Goal: Task Accomplishment & Management: Complete application form

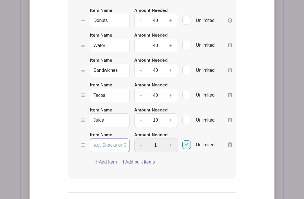
scroll to position [485, 0]
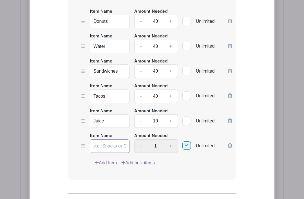
click at [112, 146] on input "Item Name" at bounding box center [110, 147] width 40 height 14
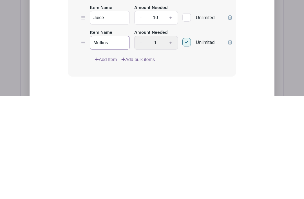
type input "Muffins"
click at [172, 140] on div "- 1 +" at bounding box center [156, 147] width 44 height 14
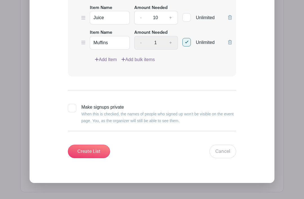
click at [186, 41] on input "Unlimited" at bounding box center [185, 41] width 4 height 4
checkbox input "false"
click at [157, 41] on input "1" at bounding box center [155, 43] width 17 height 14
type input "40"
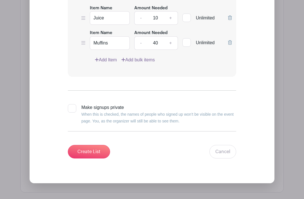
click at [102, 59] on link "Add Item" at bounding box center [106, 60] width 22 height 7
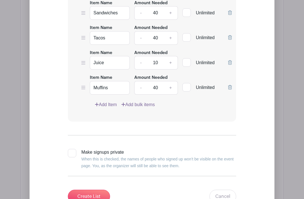
scroll to position [589, 0]
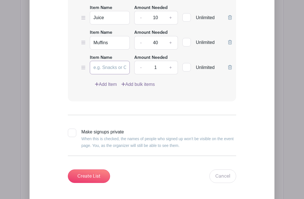
click at [108, 66] on input "Item Name" at bounding box center [110, 68] width 40 height 14
type input "Cookies"
click at [158, 65] on input "1" at bounding box center [155, 68] width 17 height 14
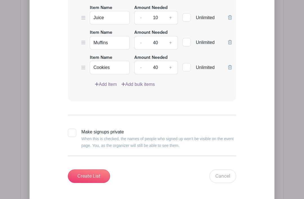
type input "40"
click at [103, 83] on link "Add Item" at bounding box center [106, 84] width 22 height 7
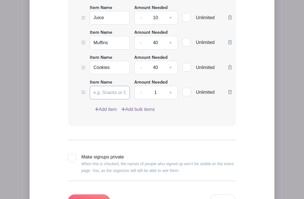
click at [111, 90] on input "Item Name" at bounding box center [110, 93] width 40 height 14
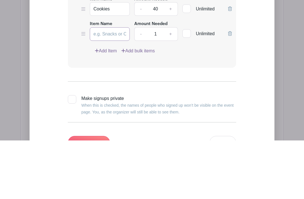
click at [106, 86] on input "Item Name" at bounding box center [110, 93] width 40 height 14
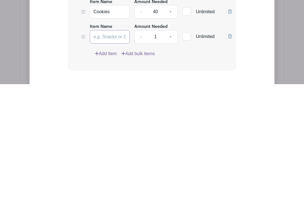
scroll to position [531, 0]
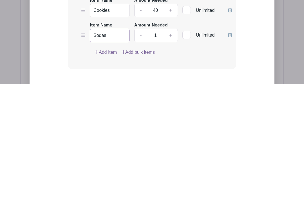
type input "Sodas"
click at [160, 144] on input "1" at bounding box center [155, 151] width 17 height 14
type input "40"
click at [105, 164] on link "Add Item" at bounding box center [106, 167] width 22 height 7
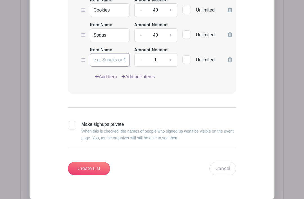
click at [109, 61] on input "Item Name" at bounding box center [110, 60] width 40 height 14
type input "Caprisun"
click at [116, 76] on link "Add Item" at bounding box center [106, 77] width 22 height 7
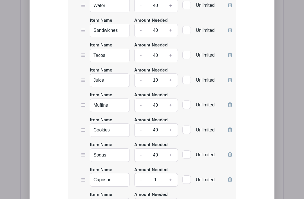
scroll to position [526, 0]
click at [172, 79] on link "+" at bounding box center [171, 80] width 14 height 14
click at [171, 79] on link "+" at bounding box center [171, 80] width 14 height 14
click at [158, 79] on input "13" at bounding box center [155, 80] width 17 height 14
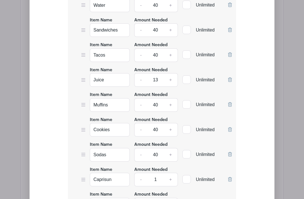
type input "1"
type input "40"
click at [284, 73] on div "Add Simple Signup List List Name NSSH Potluck List Items Item Name Donuts Amoun…" at bounding box center [152, 95] width 263 height 520
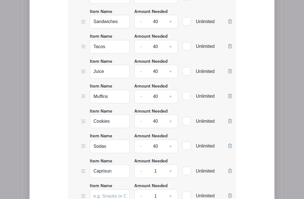
scroll to position [534, 0]
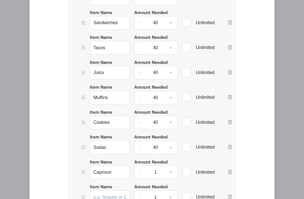
click at [174, 171] on link "+" at bounding box center [171, 173] width 14 height 14
click at [173, 170] on link "+" at bounding box center [171, 173] width 14 height 14
click at [173, 173] on link "+" at bounding box center [171, 173] width 14 height 14
type input "4"
click at [173, 72] on link "+" at bounding box center [171, 73] width 14 height 14
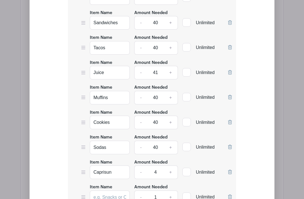
click at [141, 75] on link "-" at bounding box center [140, 73] width 13 height 14
click at [160, 72] on input "40" at bounding box center [155, 73] width 17 height 14
type input "4"
click at [156, 146] on input "40" at bounding box center [155, 148] width 17 height 14
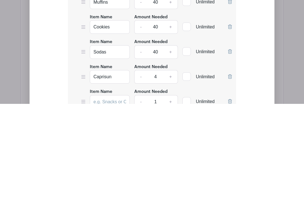
click at [270, 62] on div "Add Simple Signup List List Name NSSH Potluck List Items Item Name Donuts Amoun…" at bounding box center [152, 87] width 245 height 502
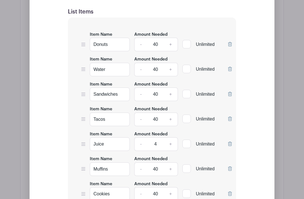
scroll to position [459, 0]
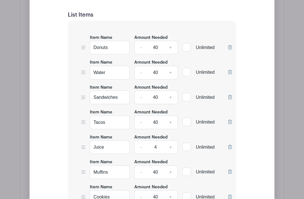
click at [156, 75] on input "40" at bounding box center [155, 73] width 17 height 14
type input "10"
click at [258, 71] on div "Add Simple Signup List List Name NSSH Potluck List Items Item Name Donuts Amoun…" at bounding box center [152, 162] width 245 height 502
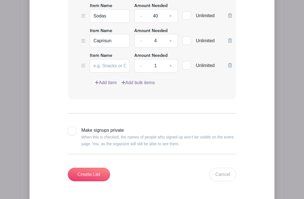
scroll to position [670, 0]
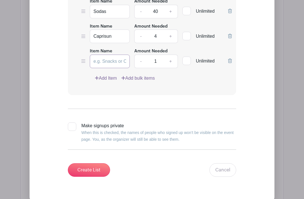
click at [110, 59] on input "Item Name" at bounding box center [110, 62] width 40 height 14
type input "Chips"
click at [106, 75] on link "Add Item" at bounding box center [106, 78] width 22 height 7
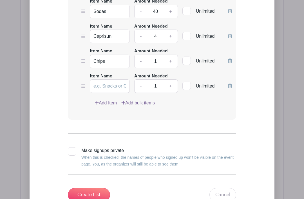
click at [173, 61] on link "+" at bounding box center [171, 62] width 14 height 14
click at [172, 61] on link "+" at bounding box center [171, 62] width 14 height 14
click at [170, 62] on link "+" at bounding box center [171, 62] width 14 height 14
type input "5"
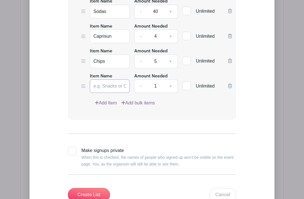
click at [112, 83] on input "Item Name" at bounding box center [110, 86] width 40 height 14
type input "Dips"
click at [170, 83] on link "+" at bounding box center [171, 86] width 14 height 14
click at [171, 81] on link "+" at bounding box center [171, 86] width 14 height 14
type input "3"
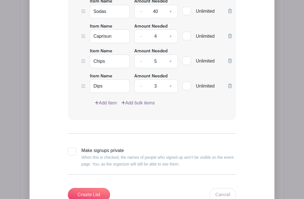
click at [103, 101] on link "Add Item" at bounding box center [106, 103] width 22 height 7
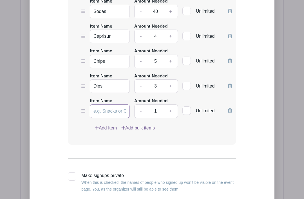
click at [111, 106] on input "Item Name" at bounding box center [110, 112] width 40 height 14
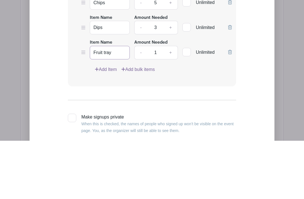
type input "Fruit tray"
click at [177, 105] on link "+" at bounding box center [171, 112] width 14 height 14
type input "2"
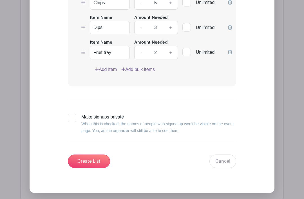
click at [109, 68] on link "Add Item" at bounding box center [106, 69] width 22 height 7
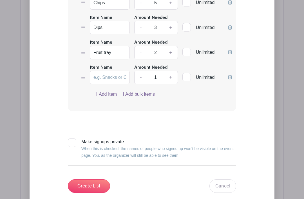
click at [111, 75] on input "Item Name" at bounding box center [110, 78] width 40 height 14
type input "Veggie tray"
click at [171, 72] on link "+" at bounding box center [171, 78] width 14 height 14
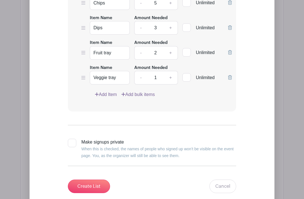
type input "2"
click at [109, 93] on link "Add Item" at bounding box center [106, 94] width 22 height 7
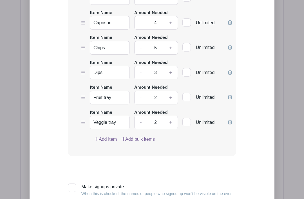
scroll to position [728, 0]
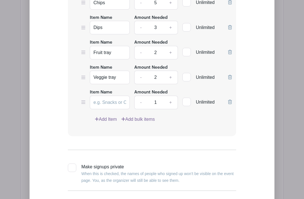
click at [169, 48] on link "+" at bounding box center [171, 53] width 14 height 14
type input "3"
click at [171, 77] on link "+" at bounding box center [171, 78] width 14 height 14
type input "3"
click at [114, 99] on input "Item Name" at bounding box center [110, 103] width 40 height 14
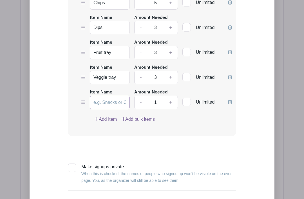
scroll to position [728, 0]
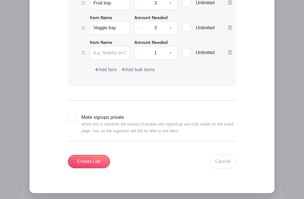
click at [85, 52] on div "Item Name Amount Needed - 1 + Unlimited" at bounding box center [152, 49] width 142 height 21
click at [85, 51] on div "Item Name Amount Needed - 1 + Unlimited" at bounding box center [152, 49] width 142 height 21
click at [84, 51] on icon at bounding box center [83, 52] width 4 height 3
click at [230, 50] on icon at bounding box center [230, 52] width 4 height 5
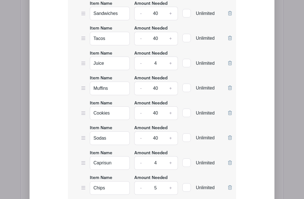
scroll to position [542, 0]
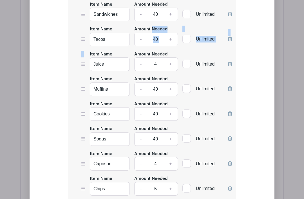
click at [84, 67] on div at bounding box center [83, 61] width 4 height 21
click at [74, 74] on div "Item Name [PERSON_NAME] Amount Needed - 40 + Unlimited Item Name Water Amount N…" at bounding box center [152, 117] width 169 height 361
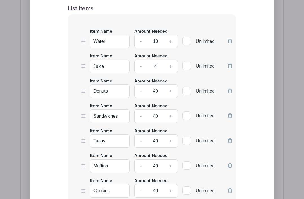
scroll to position [464, 0]
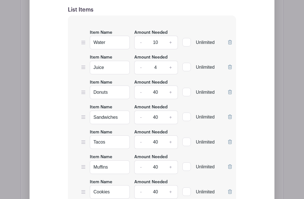
click at [84, 42] on icon at bounding box center [83, 42] width 4 height 3
click at [84, 93] on icon at bounding box center [83, 92] width 4 height 5
click at [86, 92] on div "Item Name [PERSON_NAME] Amount Needed - 40 + Unlimited" at bounding box center [152, 89] width 142 height 21
click at [82, 116] on icon at bounding box center [83, 117] width 4 height 5
click at [147, 191] on link "-" at bounding box center [140, 192] width 13 height 14
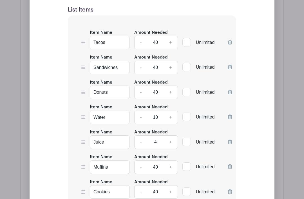
type input "39"
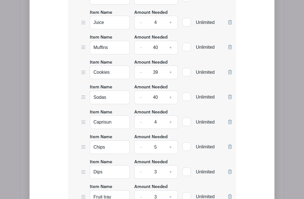
scroll to position [585, 0]
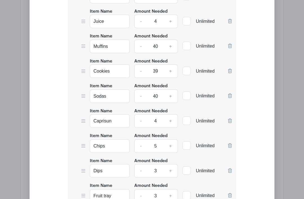
click at [84, 73] on div at bounding box center [83, 68] width 4 height 21
click at [88, 74] on div "Item Name Cookies Amount Needed - 39 + Unlimited" at bounding box center [152, 68] width 142 height 21
click at [86, 74] on div "Item Name Cookies Amount Needed - 39 + Unlimited" at bounding box center [152, 68] width 142 height 21
click at [83, 72] on icon at bounding box center [83, 71] width 4 height 3
click at [83, 70] on icon at bounding box center [83, 71] width 4 height 3
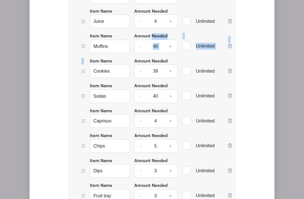
click at [71, 84] on div "Item Name Tacos Amount Needed - 40 + Unlimited Item Name Sandwiches Amount Need…" at bounding box center [152, 75] width 169 height 361
click at [69, 81] on div "Item Name Tacos Amount Needed - 40 + Unlimited Item Name Sandwiches Amount Need…" at bounding box center [152, 75] width 169 height 361
click at [69, 91] on div "Item Name Tacos Amount Needed - 40 + Unlimited Item Name Sandwiches Amount Need…" at bounding box center [152, 75] width 169 height 361
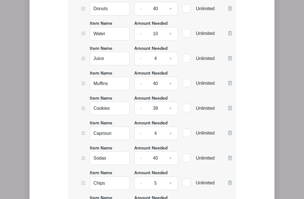
scroll to position [547, 0]
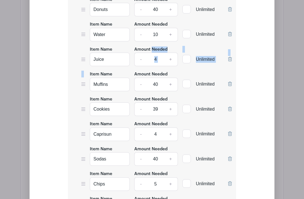
click at [73, 100] on div "Item Name Tacos Amount Needed - 40 + Unlimited Item Name Sandwiches Amount Need…" at bounding box center [152, 113] width 169 height 361
click at [83, 82] on icon at bounding box center [83, 84] width 4 height 5
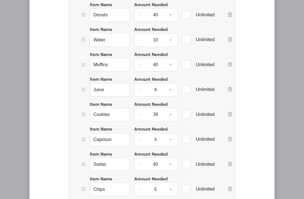
scroll to position [542, 0]
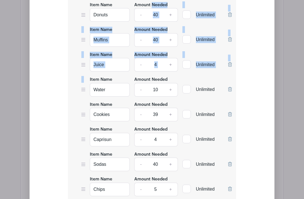
click at [72, 115] on div "Item Name Tacos Amount Needed - 40 + Unlimited Item Name Sandwiches Amount Need…" at bounding box center [152, 118] width 169 height 361
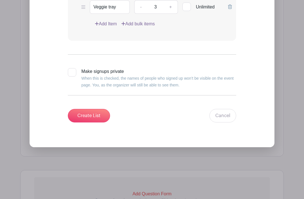
scroll to position [812, 0]
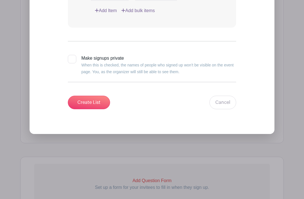
click at [89, 98] on input "Create List" at bounding box center [89, 103] width 42 height 14
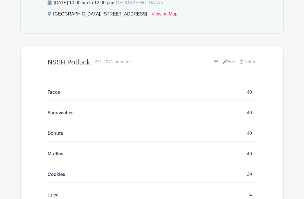
scroll to position [306, 0]
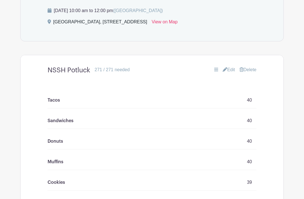
click at [103, 101] on div "Tacos 40" at bounding box center [152, 100] width 209 height 16
click at [133, 96] on div "Tacos 40" at bounding box center [152, 100] width 209 height 16
click at [52, 96] on div "Tacos 40" at bounding box center [152, 100] width 209 height 16
click at [54, 103] on p "Tacos" at bounding box center [54, 100] width 12 height 7
click at [253, 101] on div "Tacos 40" at bounding box center [152, 100] width 209 height 16
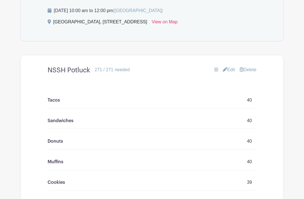
click at [228, 69] on link "Edit" at bounding box center [229, 70] width 12 height 7
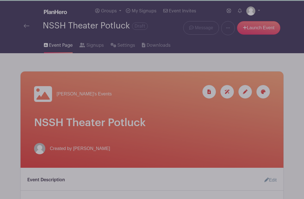
scroll to position [9, 0]
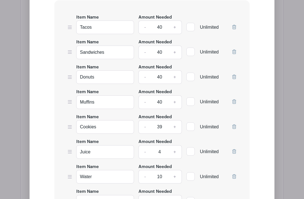
click at [255, 67] on form "List Name NSSH Potluck List Items Item Name Tacos Amount Needed - 40 + Unlimite…" at bounding box center [152, 198] width 209 height 501
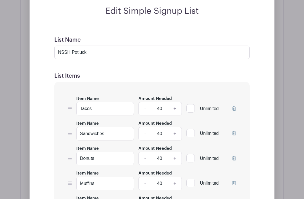
scroll to position [401, 0]
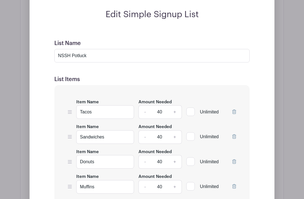
click at [188, 112] on input "Unlimited" at bounding box center [189, 111] width 4 height 4
click at [190, 109] on input "Unlimited" at bounding box center [189, 111] width 4 height 4
checkbox input "false"
click at [69, 113] on icon at bounding box center [70, 112] width 4 height 5
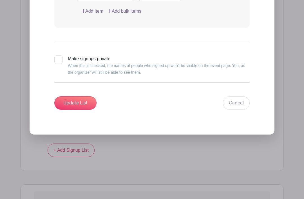
scroll to position [829, 0]
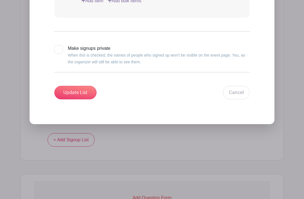
click at [78, 92] on input "Update List" at bounding box center [75, 93] width 42 height 14
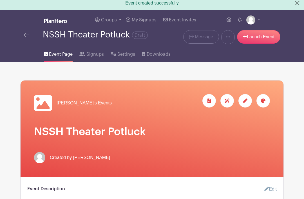
scroll to position [0, 0]
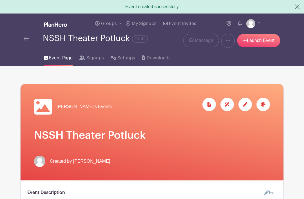
click at [97, 54] on link "Signups" at bounding box center [91, 57] width 24 height 18
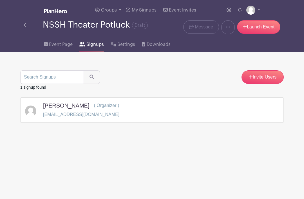
click at [263, 79] on link "Invite Users" at bounding box center [263, 77] width 42 height 14
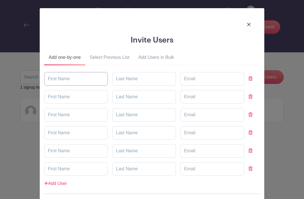
click at [75, 81] on input "text" at bounding box center [76, 79] width 64 height 14
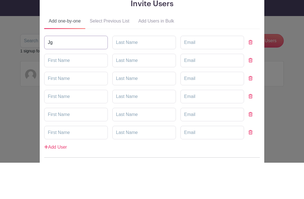
type input "J"
click at [114, 72] on input "text" at bounding box center [144, 79] width 64 height 14
type input "[PERSON_NAME]"
click at [124, 90] on input "text" at bounding box center [144, 97] width 64 height 14
type input "[PERSON_NAME]"
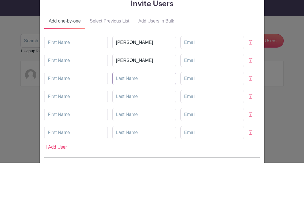
click at [126, 108] on input "text" at bounding box center [144, 115] width 64 height 14
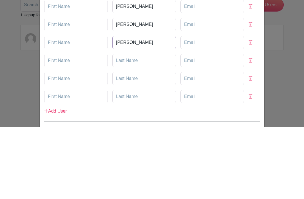
type input "[PERSON_NAME]"
click at [127, 126] on input "text" at bounding box center [144, 133] width 64 height 14
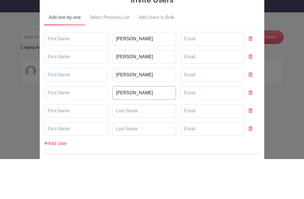
type input "[PERSON_NAME]"
click at [181, 72] on input "email" at bounding box center [213, 79] width 64 height 14
type input "[EMAIL_ADDRESS][DOMAIN_NAME]"
click at [181, 90] on input "email" at bounding box center [213, 97] width 64 height 14
type input "[EMAIL_ADDRESS][DOMAIN_NAME]"
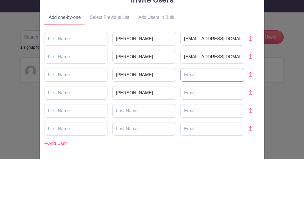
click at [181, 108] on input "email" at bounding box center [213, 115] width 64 height 14
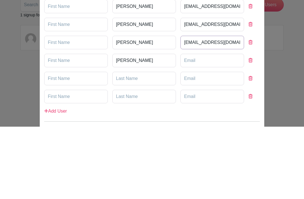
type input "[EMAIL_ADDRESS][DOMAIN_NAME]"
click at [181, 126] on input "email" at bounding box center [213, 133] width 64 height 14
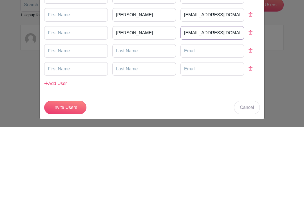
scroll to position [28, 0]
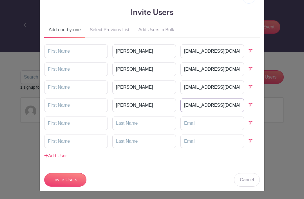
type input "[EMAIL_ADDRESS][DOMAIN_NAME]"
click at [61, 179] on input "Invite Users" at bounding box center [65, 180] width 42 height 14
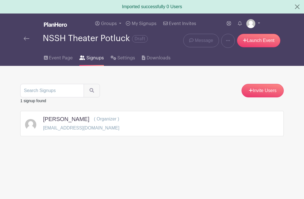
click at [264, 43] on link "Launch Event" at bounding box center [258, 41] width 43 height 14
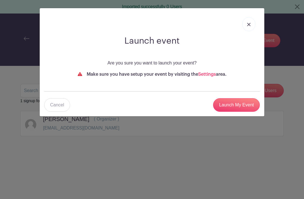
click at [238, 105] on input "Launch My Event" at bounding box center [236, 105] width 47 height 14
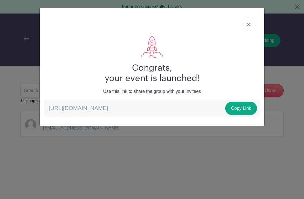
click at [238, 106] on link "Copy Link" at bounding box center [242, 109] width 32 height 14
click at [242, 109] on link "Copy Link" at bounding box center [242, 109] width 32 height 14
click at [251, 24] on img at bounding box center [249, 24] width 3 height 3
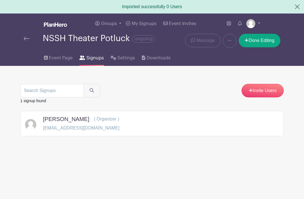
click at [276, 38] on link "Done Editing" at bounding box center [260, 41] width 42 height 14
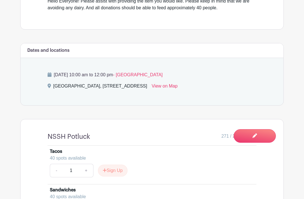
scroll to position [211, 0]
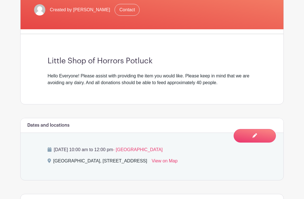
scroll to position [139, 0]
